Goal: Task Accomplishment & Management: Use online tool/utility

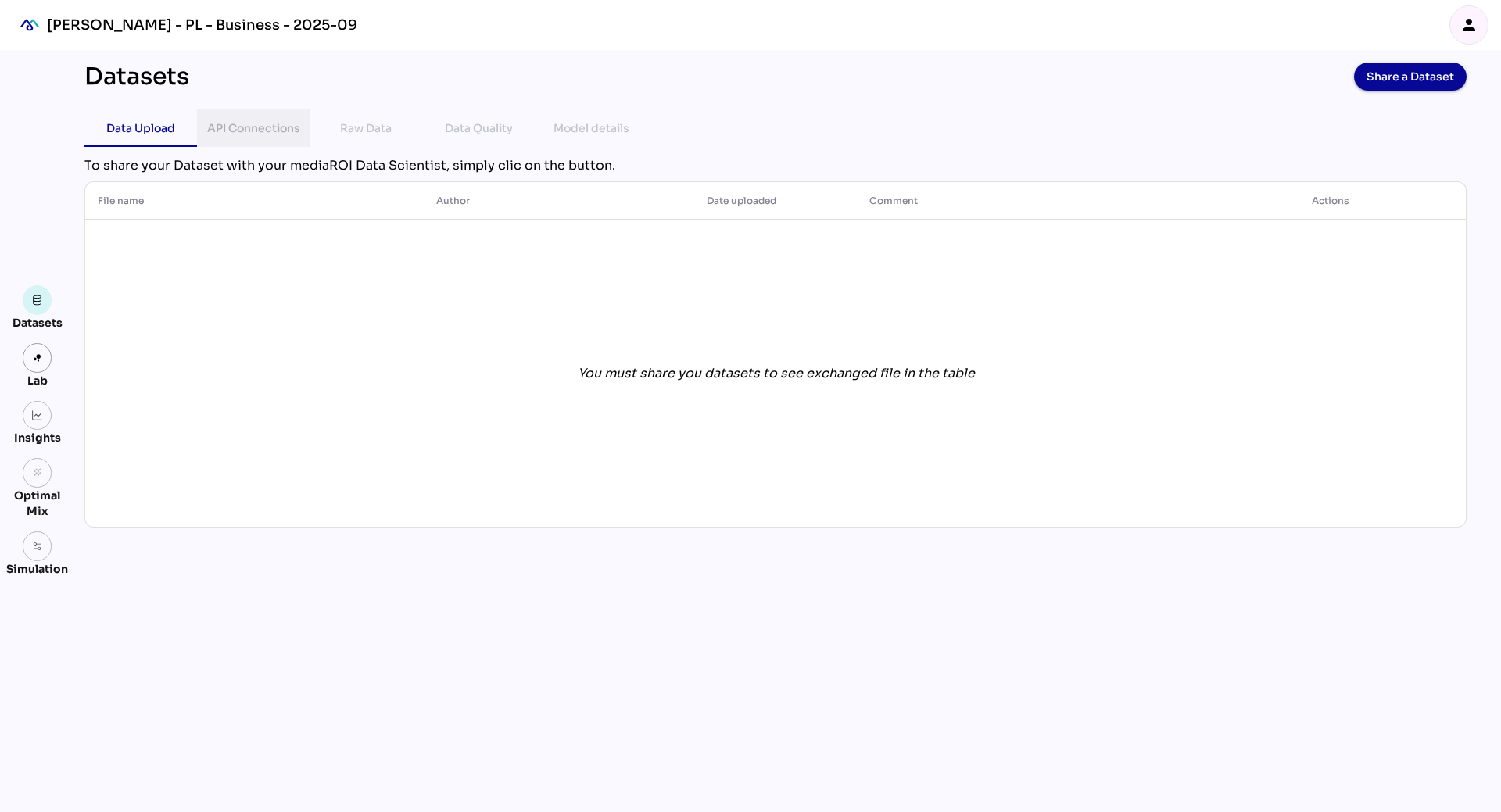
click at [253, 134] on div "API Connections" at bounding box center [253, 128] width 93 height 19
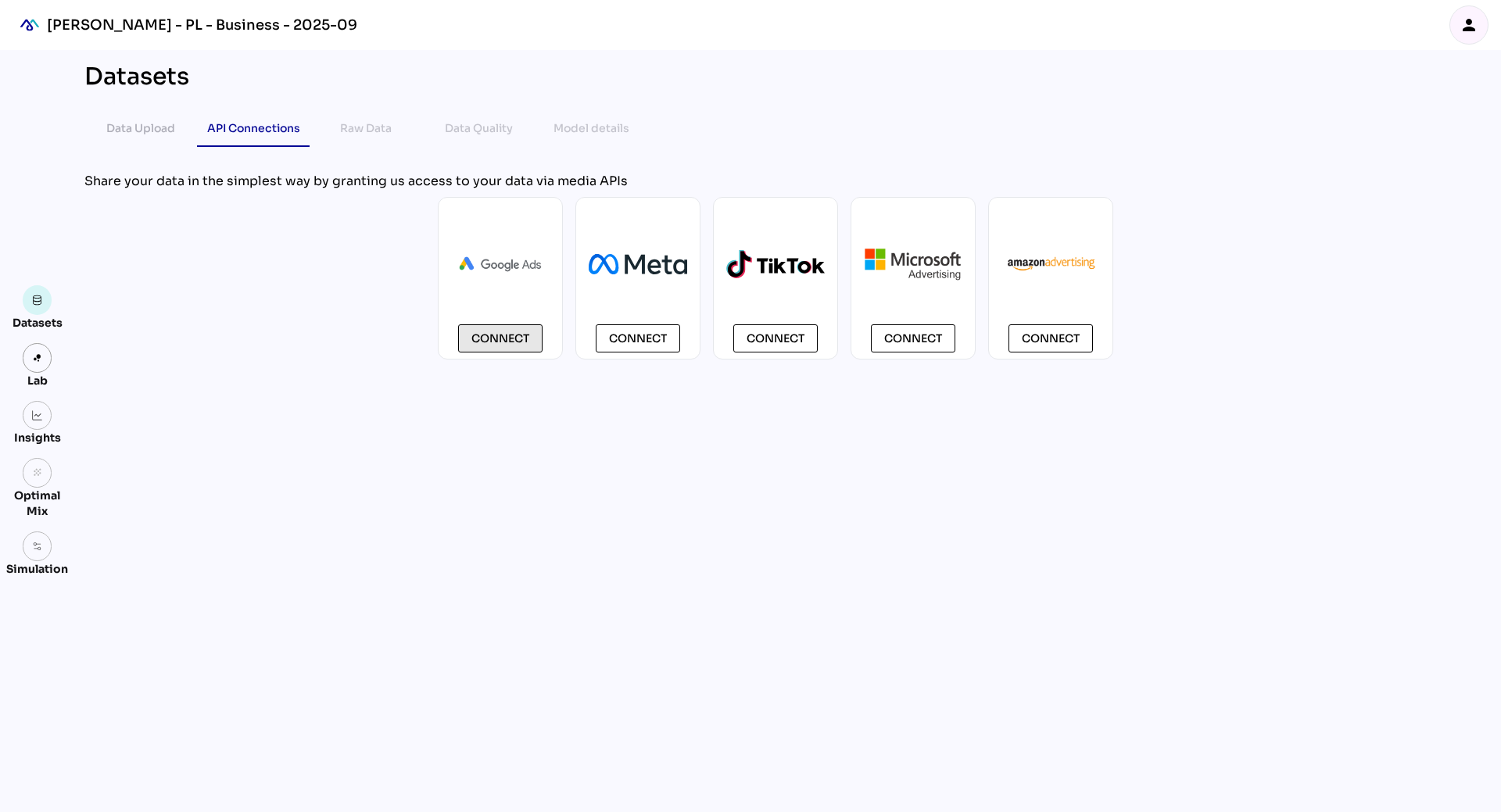
click at [524, 338] on span "Connect" at bounding box center [501, 338] width 58 height 19
click at [439, 488] on div "Datasets Data Upload API Connections Raw Data Data Quality Model details chevro…" at bounding box center [774, 431] width 1407 height 762
click at [492, 335] on span "Connect" at bounding box center [501, 338] width 58 height 19
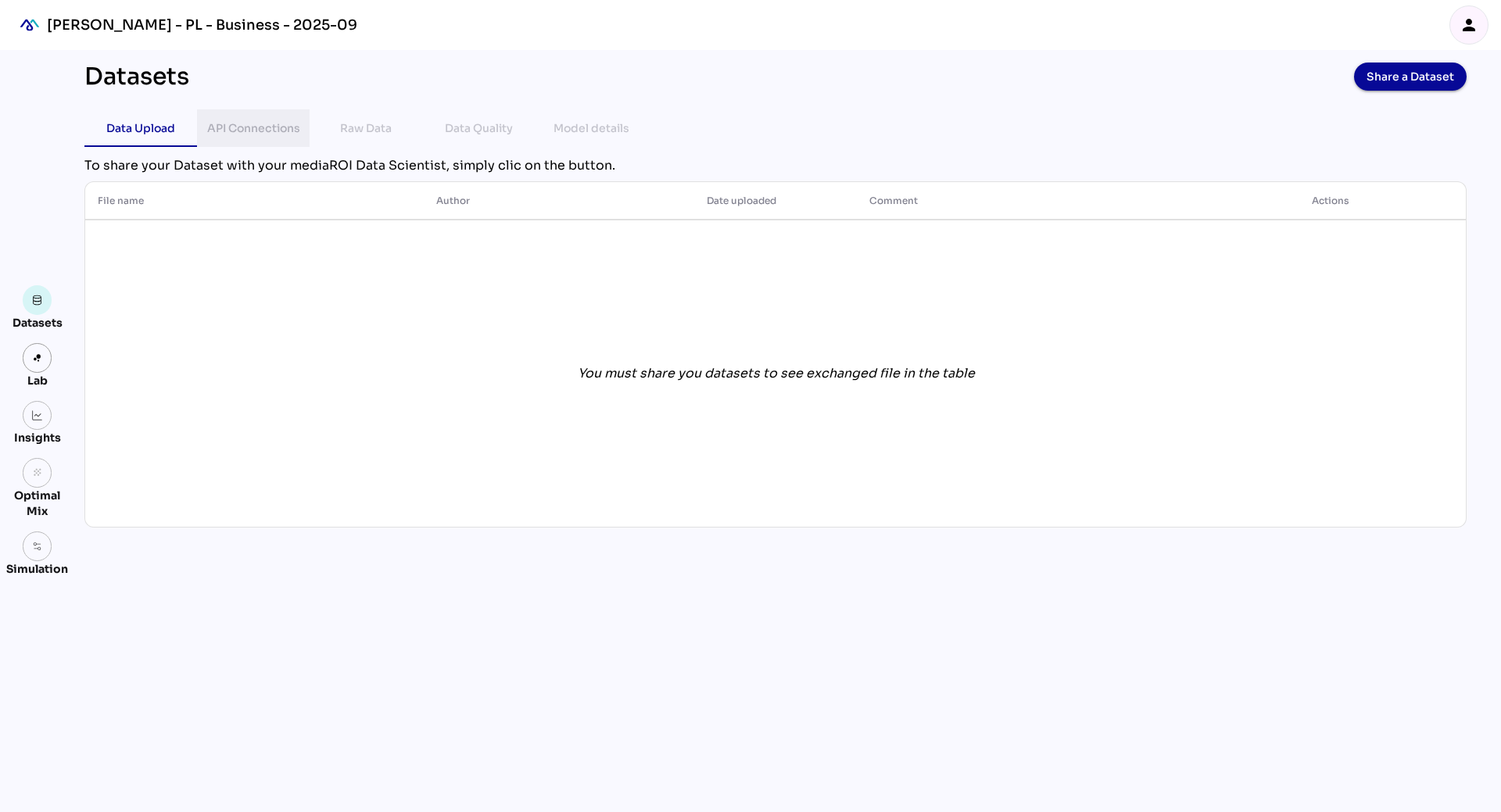
click at [268, 129] on div "API Connections" at bounding box center [253, 128] width 93 height 19
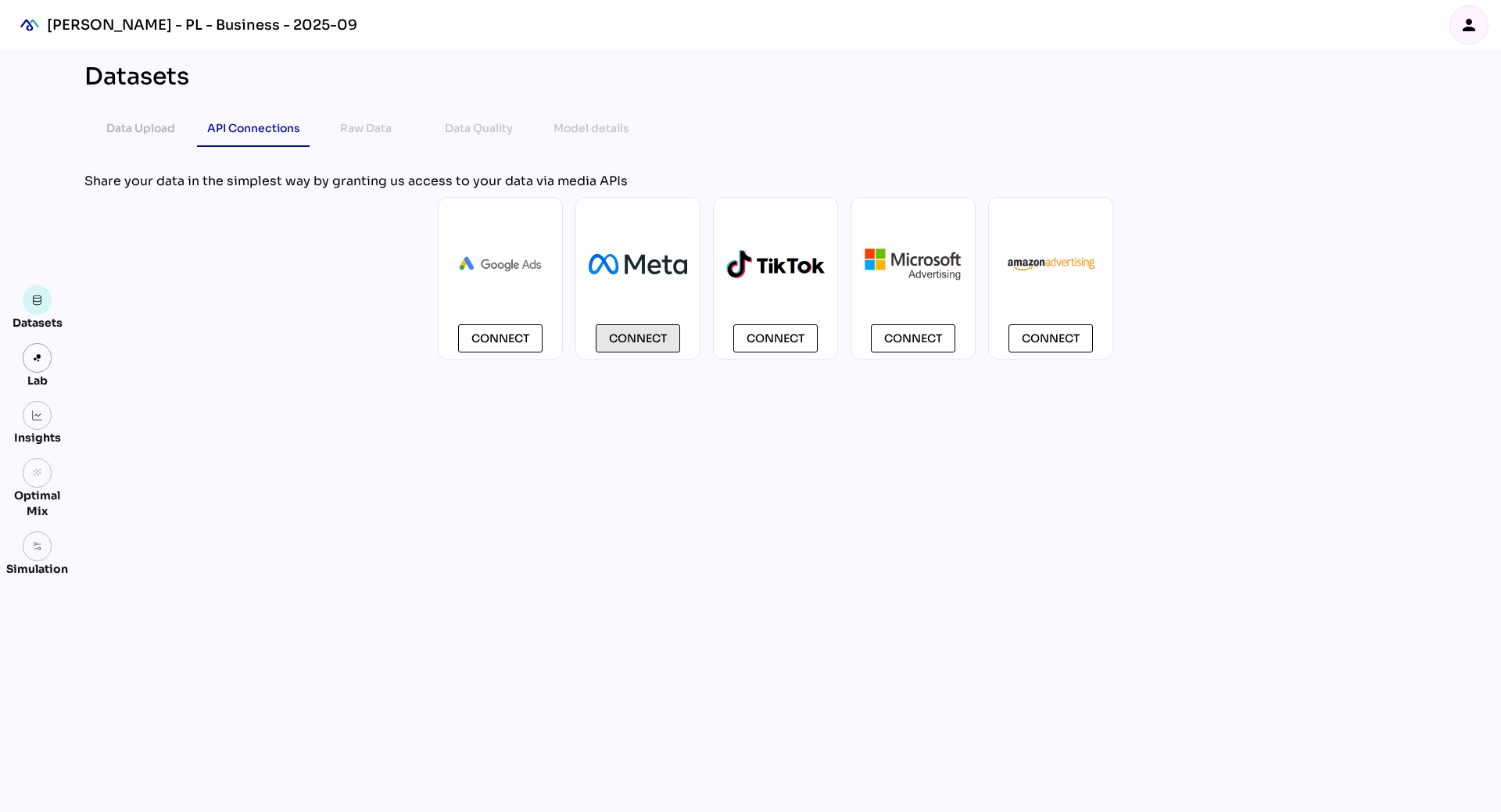
click at [634, 337] on span "Connect" at bounding box center [638, 338] width 58 height 19
click at [636, 340] on span "Connect" at bounding box center [638, 338] width 58 height 19
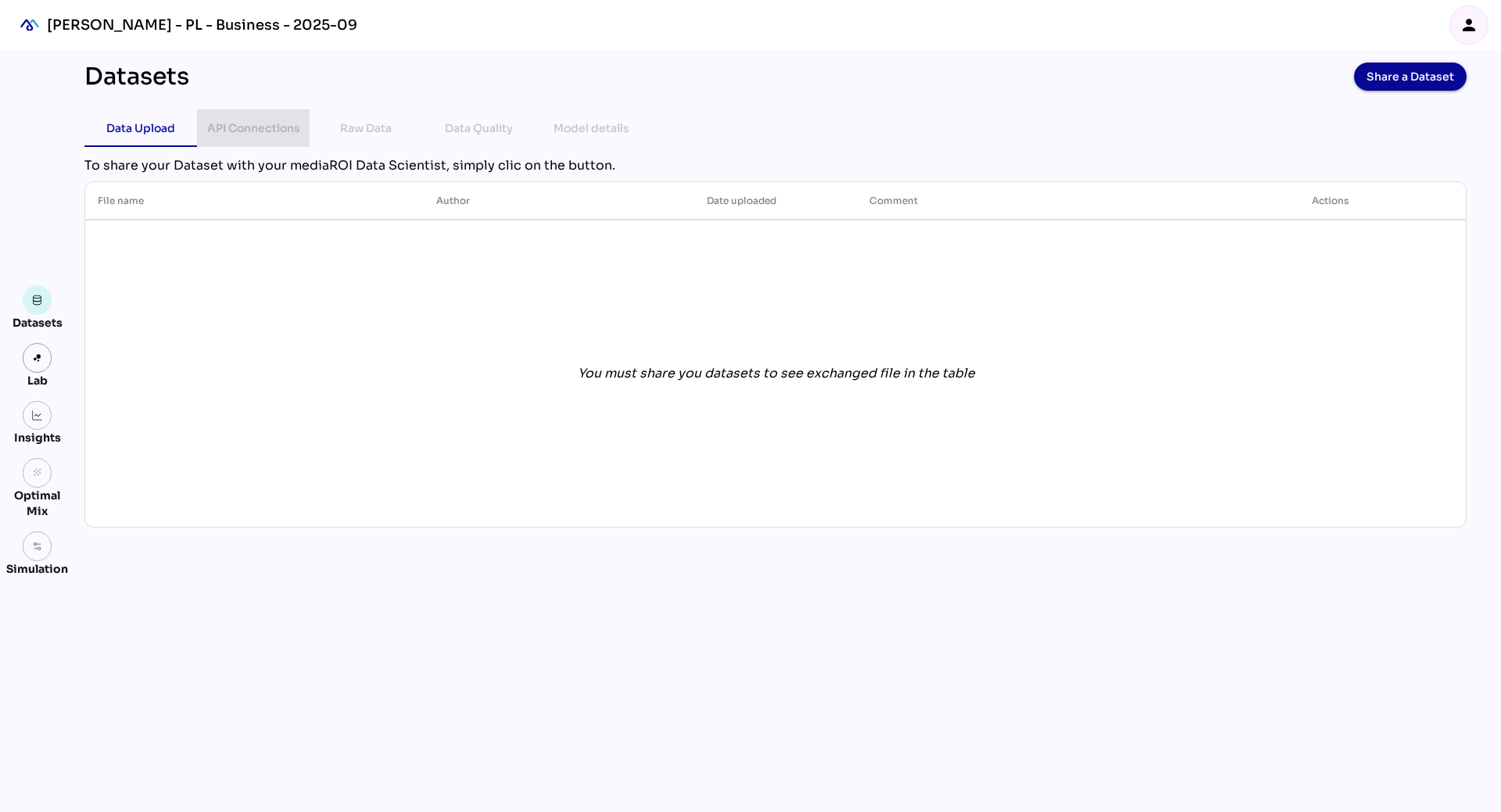
click at [285, 139] on div "API Connections" at bounding box center [253, 128] width 87 height 37
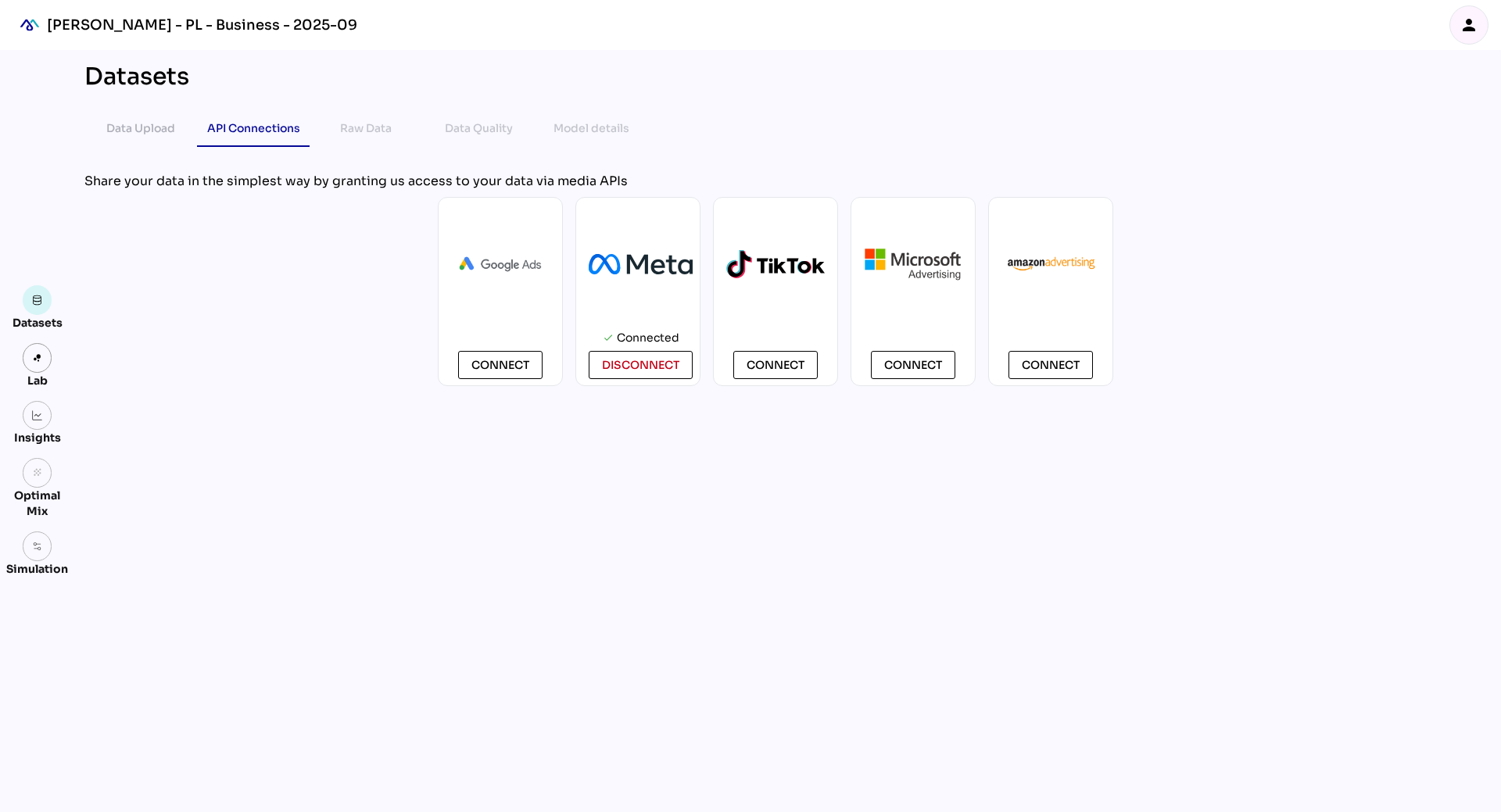
click at [918, 519] on div "Datasets Data Upload API Connections Raw Data Data Quality Model details chevro…" at bounding box center [774, 431] width 1407 height 762
click at [773, 375] on button "Connect" at bounding box center [775, 365] width 85 height 28
click at [1248, 267] on div "Connect check Connected disconnect Connect Connect Connect" at bounding box center [775, 291] width 1382 height 189
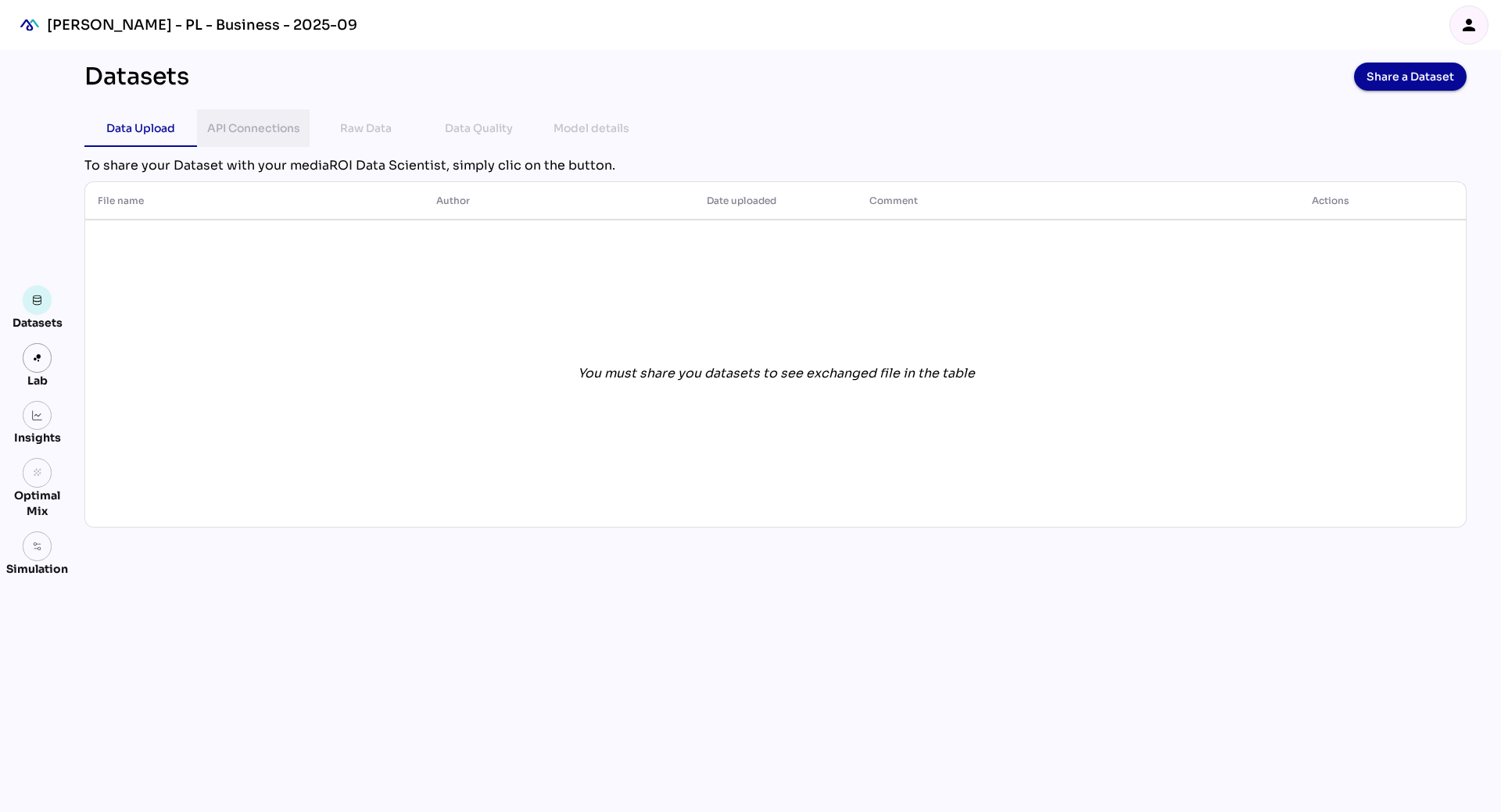
click at [268, 127] on div "API Connections" at bounding box center [253, 128] width 93 height 19
